Goal: Navigation & Orientation: Find specific page/section

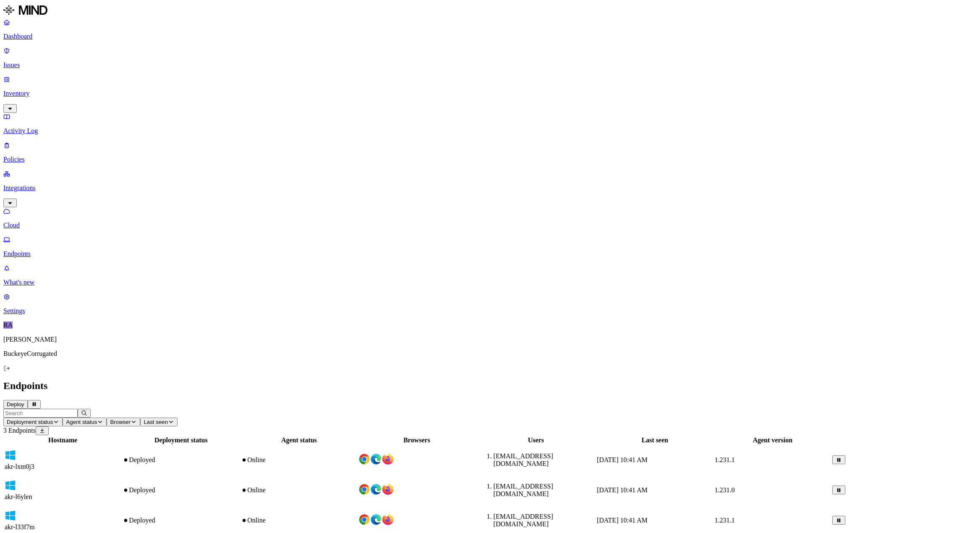
click at [37, 40] on link "Dashboard" at bounding box center [480, 29] width 955 height 22
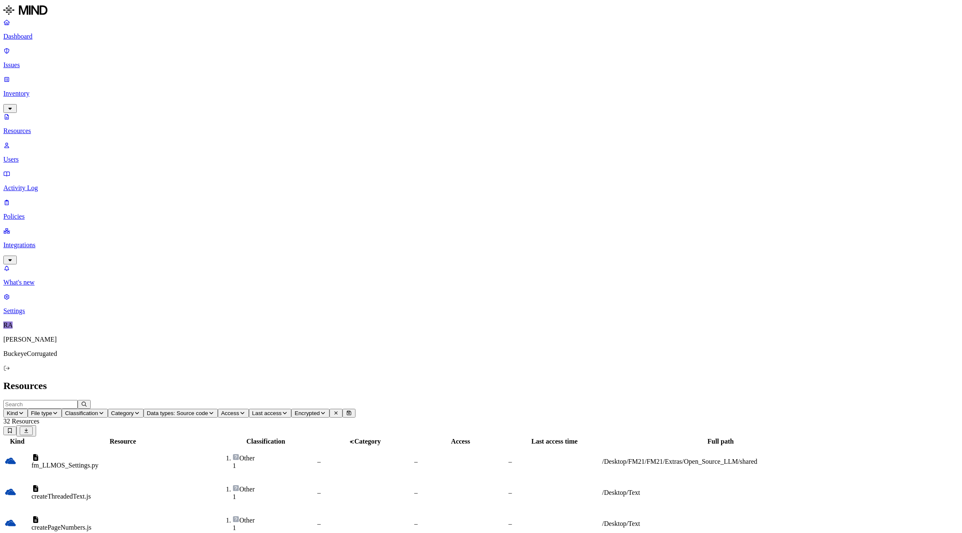
click at [40, 36] on p "Dashboard" at bounding box center [480, 37] width 955 height 8
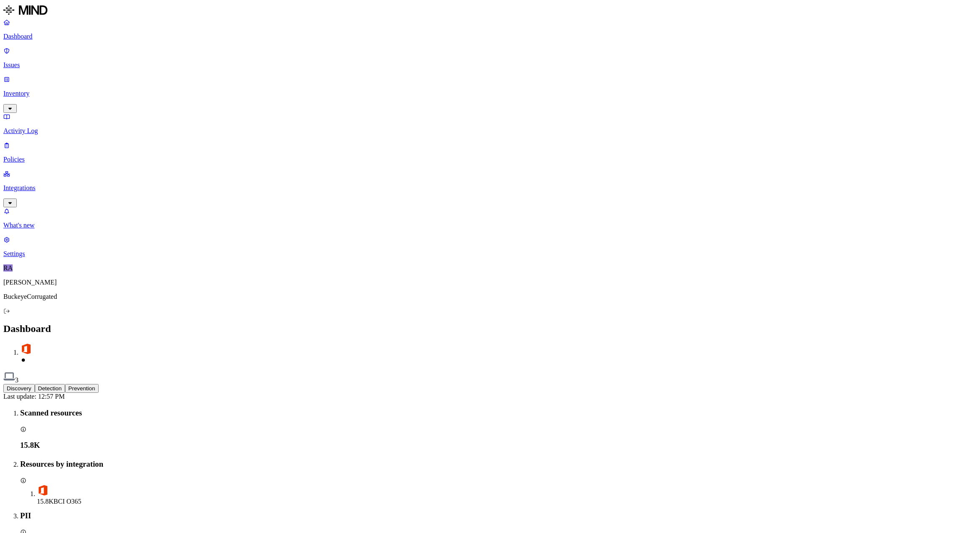
click at [31, 58] on link "Issues" at bounding box center [480, 58] width 955 height 22
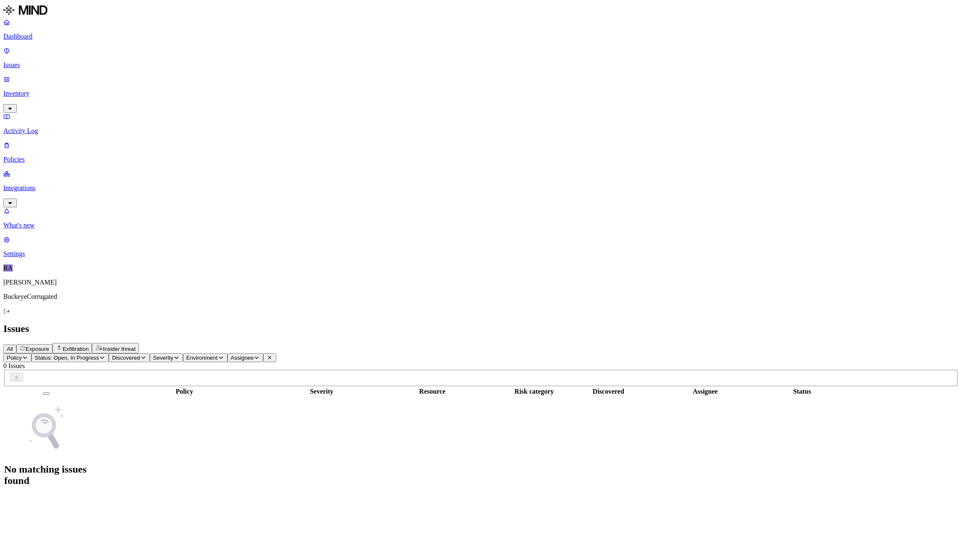
click at [30, 141] on link "Policies" at bounding box center [480, 152] width 955 height 22
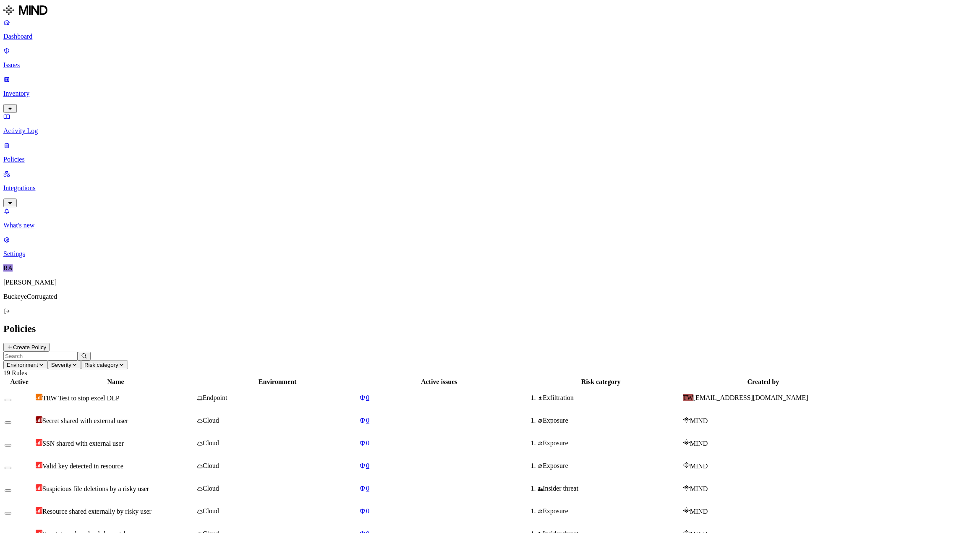
click at [120, 395] on span "TRW Test to stop excel DLP" at bounding box center [80, 398] width 77 height 7
click at [39, 39] on p "Dashboard" at bounding box center [480, 37] width 955 height 8
